Goal: Information Seeking & Learning: Learn about a topic

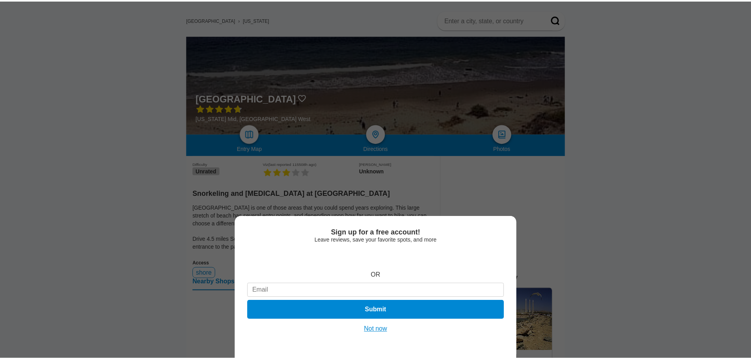
scroll to position [79, 0]
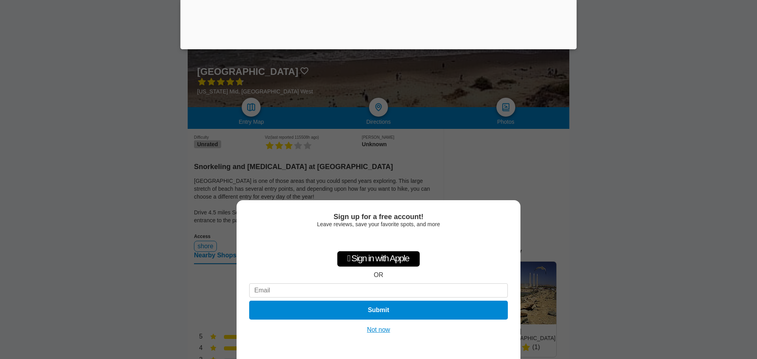
click at [382, 330] on button "Not now" at bounding box center [379, 330] width 28 height 8
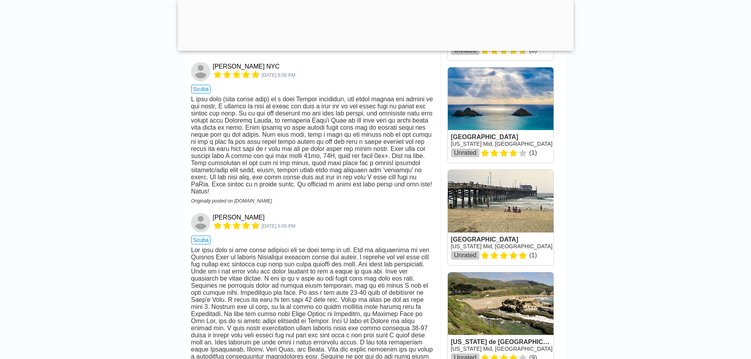
scroll to position [591, 0]
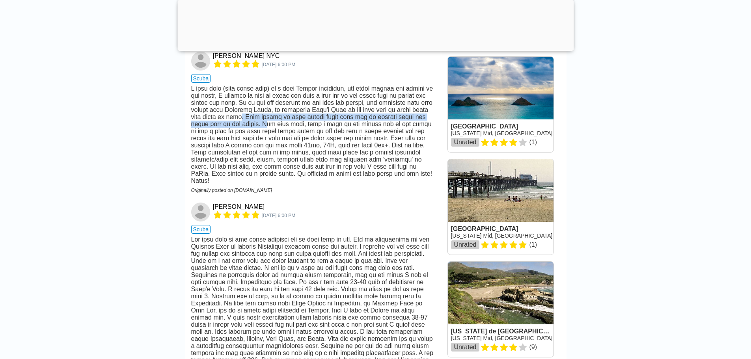
drag, startPoint x: 257, startPoint y: 143, endPoint x: 262, endPoint y: 152, distance: 10.1
click at [262, 152] on div at bounding box center [312, 134] width 243 height 99
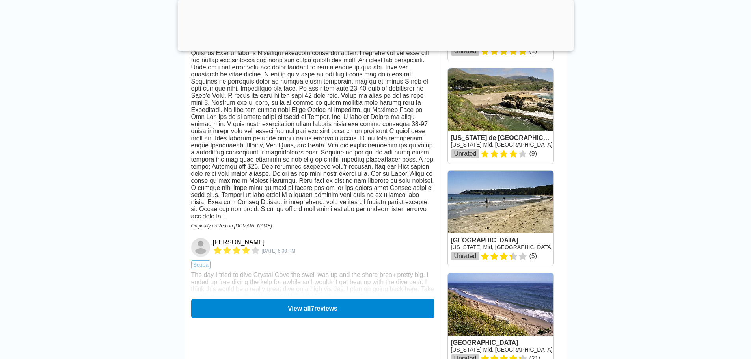
scroll to position [788, 0]
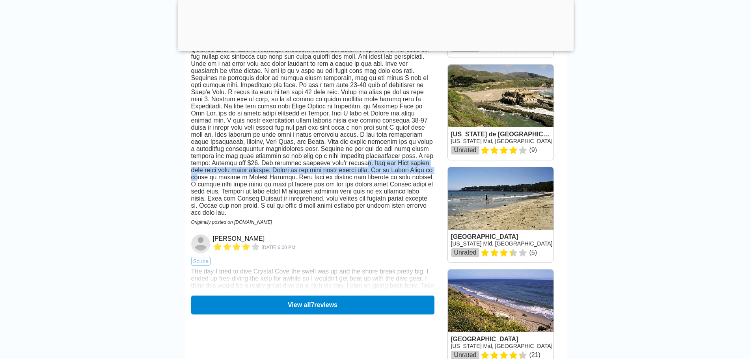
drag, startPoint x: 229, startPoint y: 214, endPoint x: 313, endPoint y: 220, distance: 84.1
click at [313, 216] on div at bounding box center [312, 127] width 243 height 177
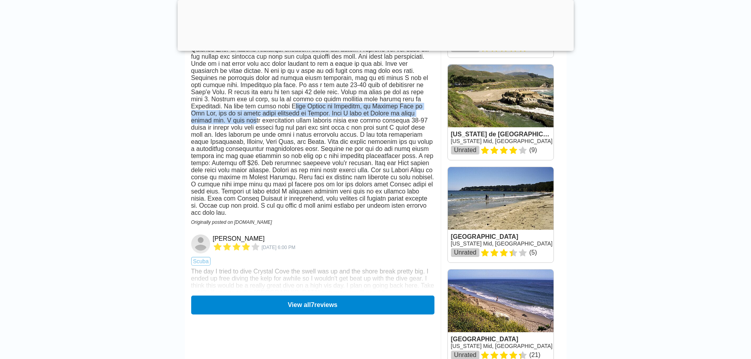
drag, startPoint x: 208, startPoint y: 147, endPoint x: 360, endPoint y: 156, distance: 152.8
click at [360, 156] on div at bounding box center [312, 127] width 243 height 177
click at [338, 150] on div at bounding box center [312, 127] width 243 height 177
drag, startPoint x: 221, startPoint y: 157, endPoint x: 331, endPoint y: 157, distance: 110.0
click at [331, 157] on div at bounding box center [312, 127] width 243 height 177
